Goal: Task Accomplishment & Management: Use online tool/utility

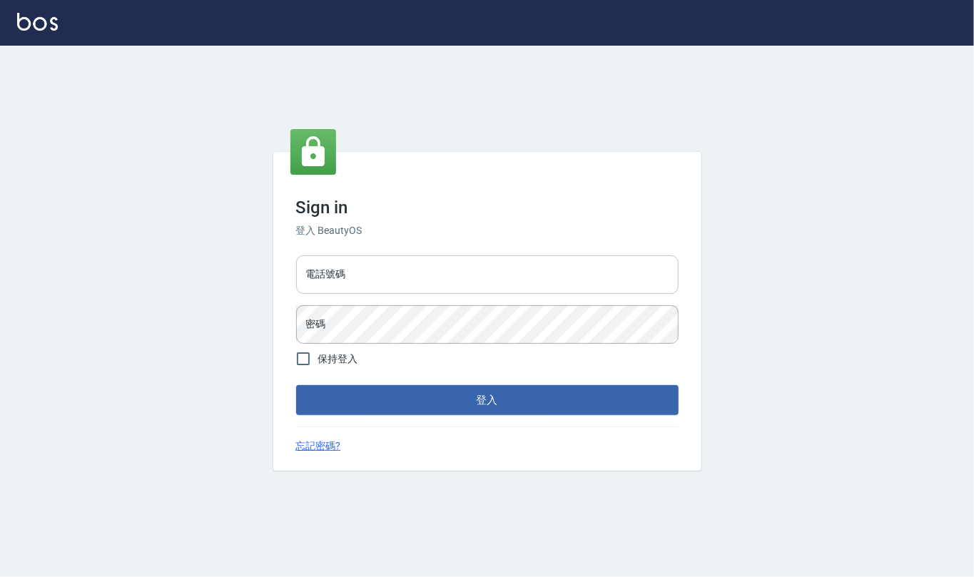
click at [389, 283] on input "電話號碼" at bounding box center [487, 275] width 383 height 39
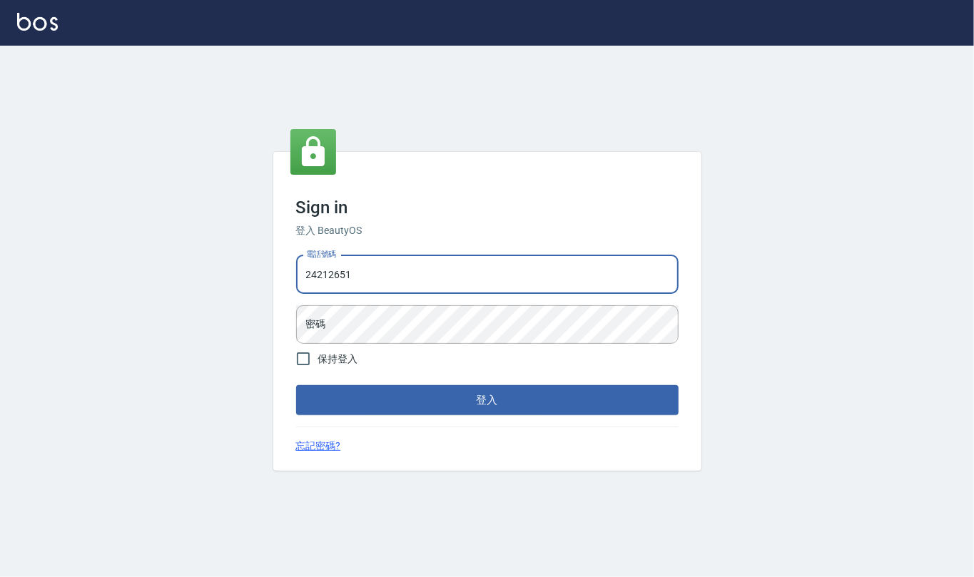
type input "24212651"
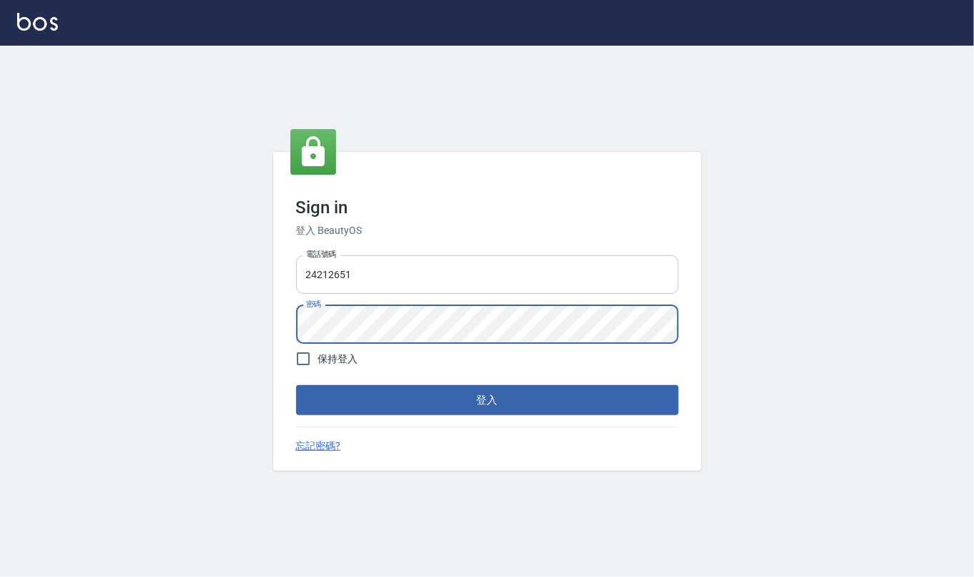
click at [296, 385] on button "登入" at bounding box center [487, 400] width 383 height 30
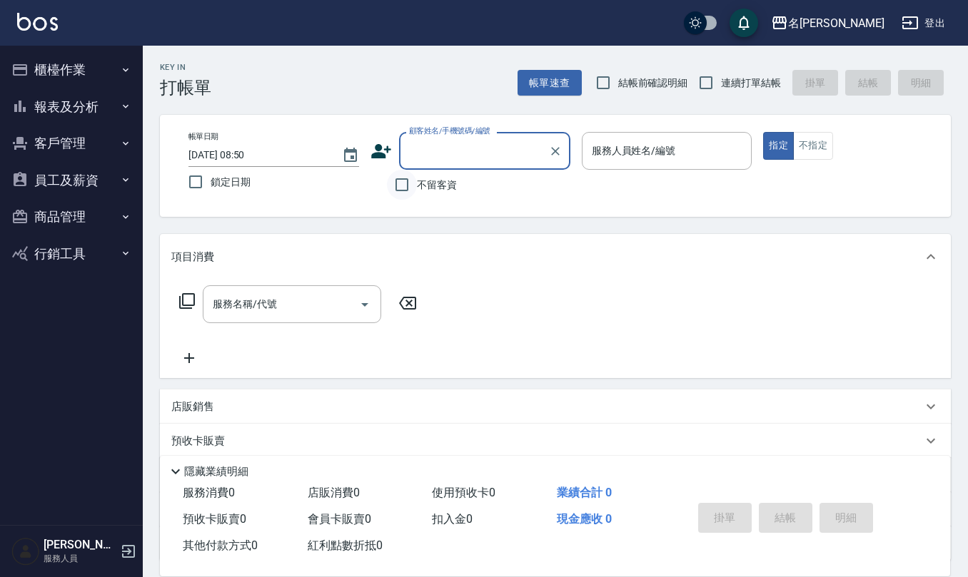
click at [411, 187] on input "不留客資" at bounding box center [402, 185] width 30 height 30
checkbox input "true"
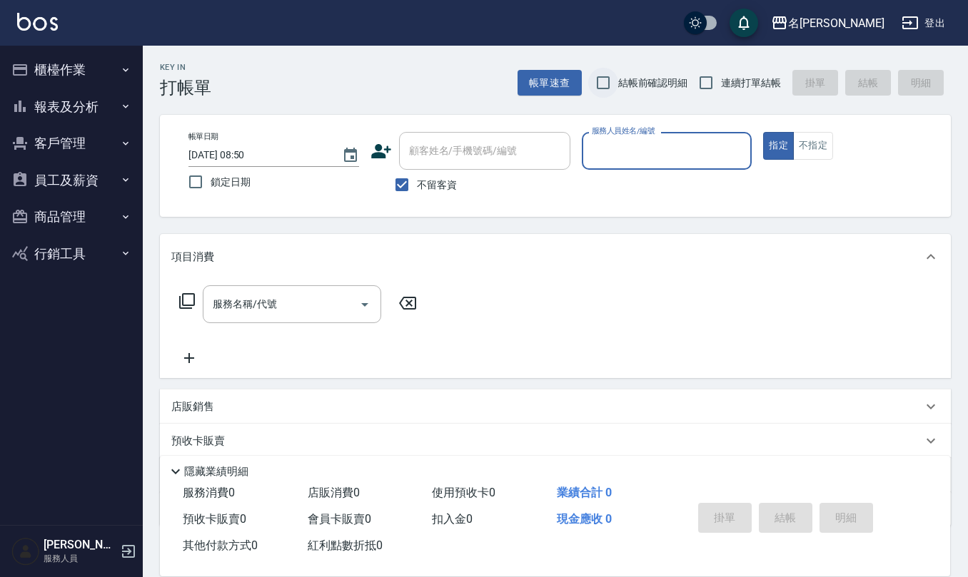
click at [610, 90] on input "結帳前確認明細" at bounding box center [603, 83] width 30 height 30
checkbox input "true"
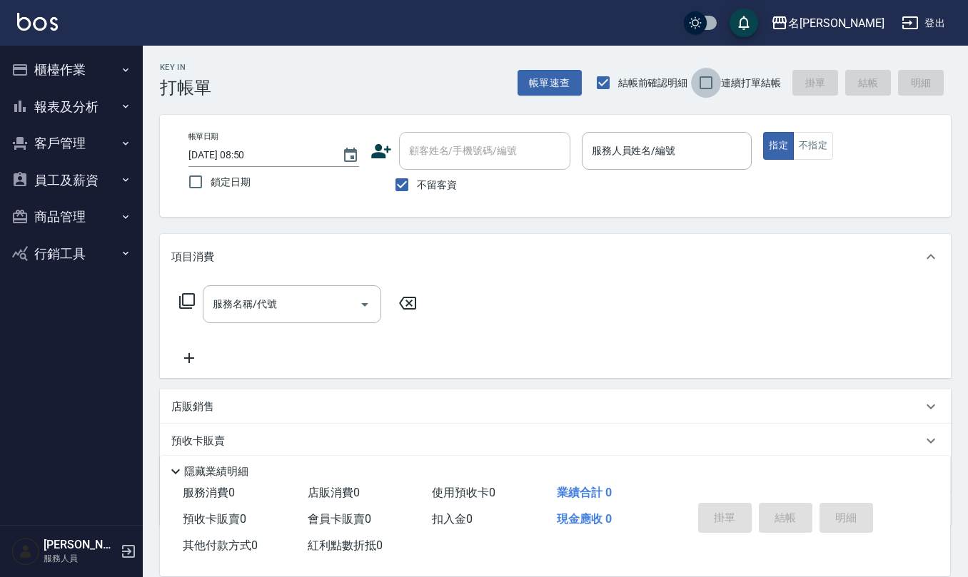
click at [714, 81] on input "連續打單結帳" at bounding box center [706, 83] width 30 height 30
checkbox input "true"
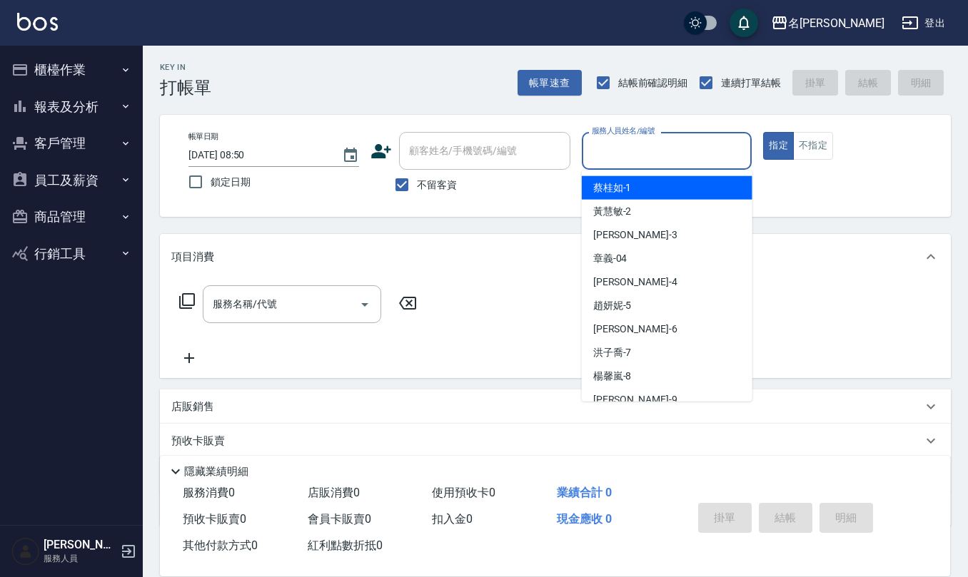
click at [652, 152] on input "服務人員姓名/編號" at bounding box center [667, 150] width 158 height 25
